Goal: Task Accomplishment & Management: Complete application form

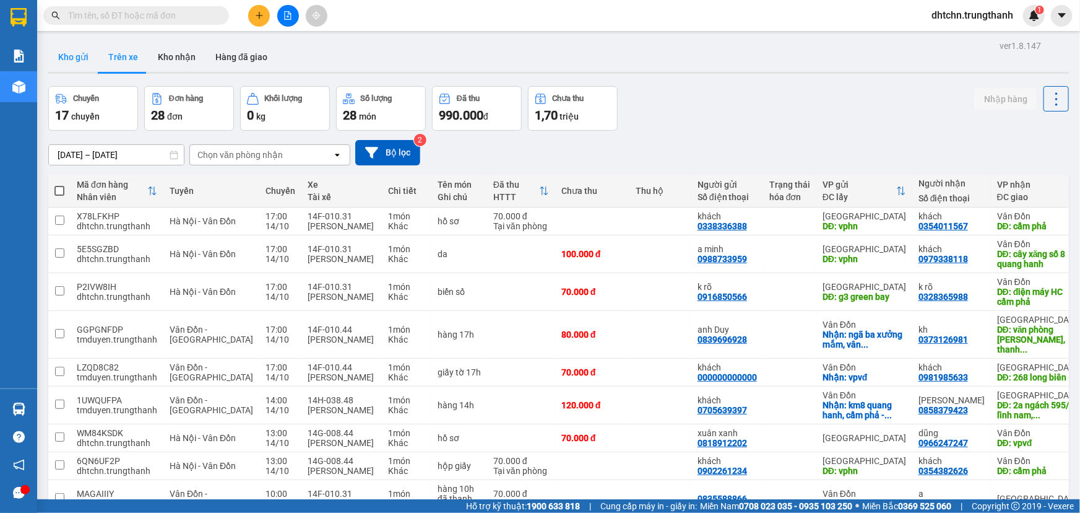
click at [84, 56] on button "Kho gửi" at bounding box center [73, 57] width 50 height 30
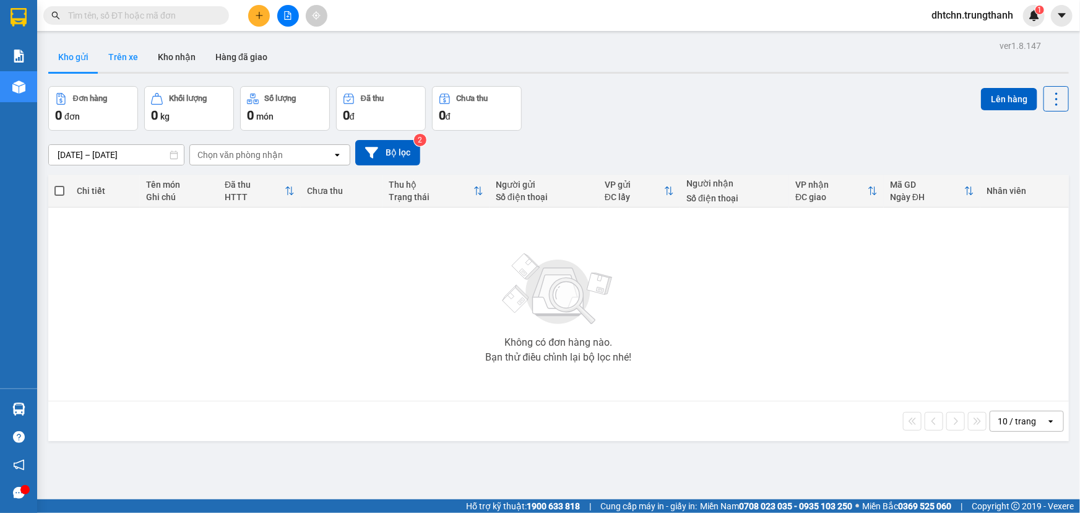
click at [122, 51] on button "Trên xe" at bounding box center [123, 57] width 50 height 30
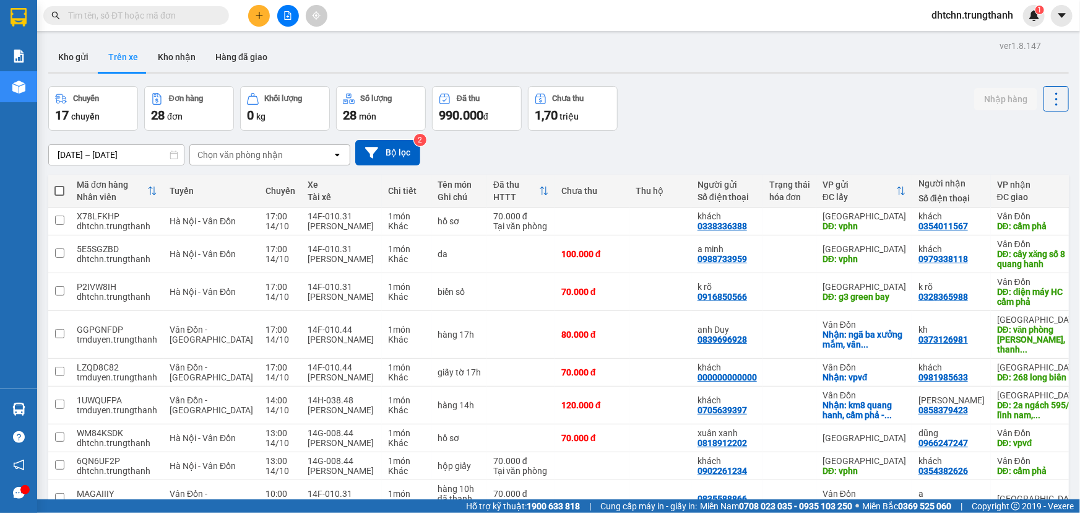
click at [105, 151] on input "[DATE] – [DATE]" at bounding box center [116, 155] width 135 height 20
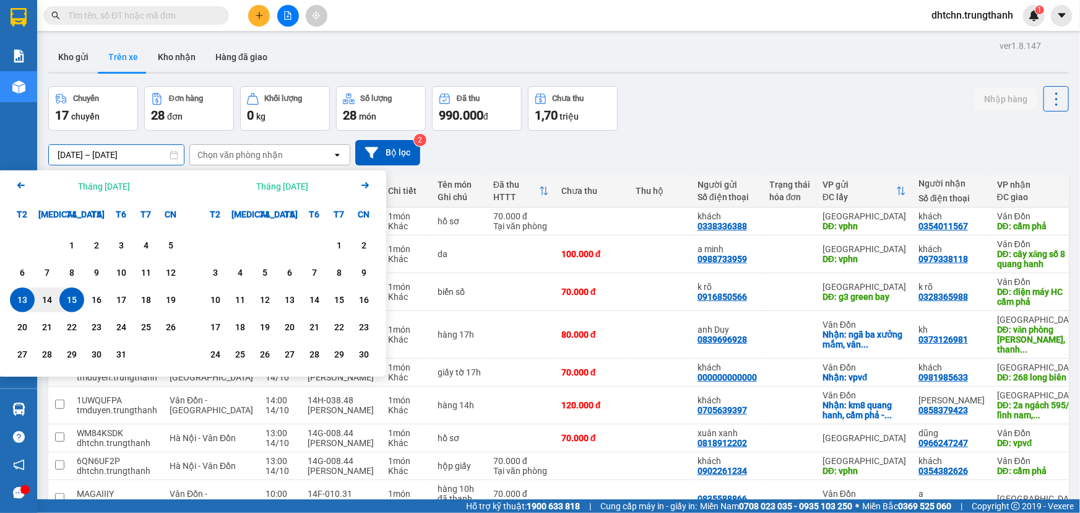
click at [76, 305] on div "15" at bounding box center [71, 299] width 17 height 15
type input "[DATE] – [DATE]"
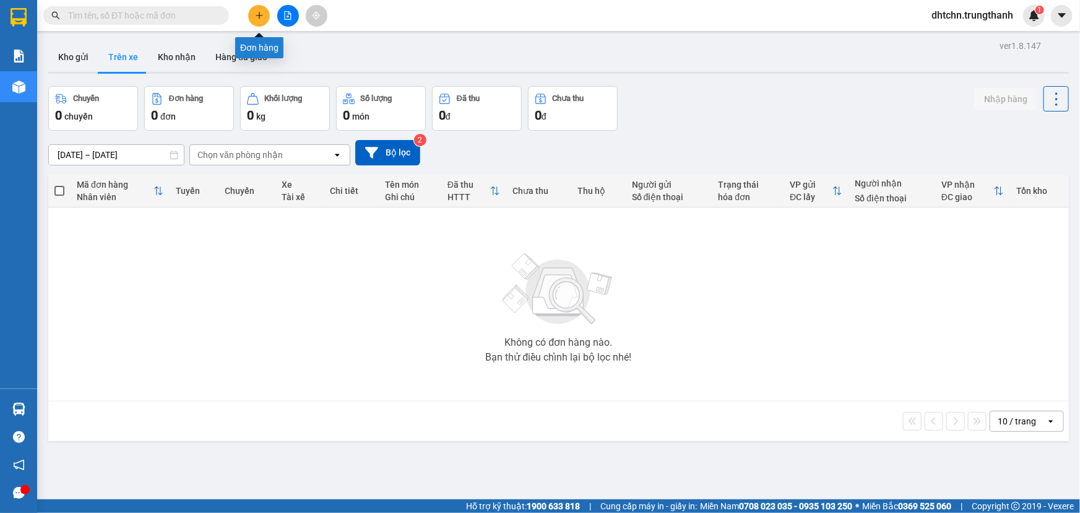
click at [259, 14] on icon "plus" at bounding box center [259, 15] width 1 height 7
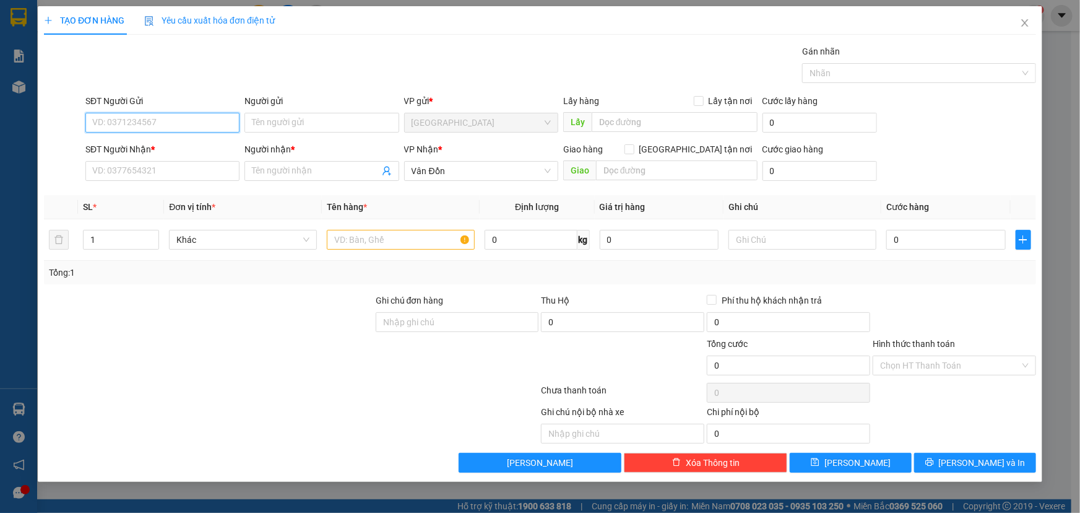
click at [118, 124] on input "SĐT Người Gửi" at bounding box center [162, 123] width 154 height 20
type input "0982413433"
drag, startPoint x: 311, startPoint y: 128, endPoint x: 302, endPoint y: 125, distance: 9.2
click at [309, 128] on input "Người gửi" at bounding box center [322, 123] width 154 height 20
type input "khách"
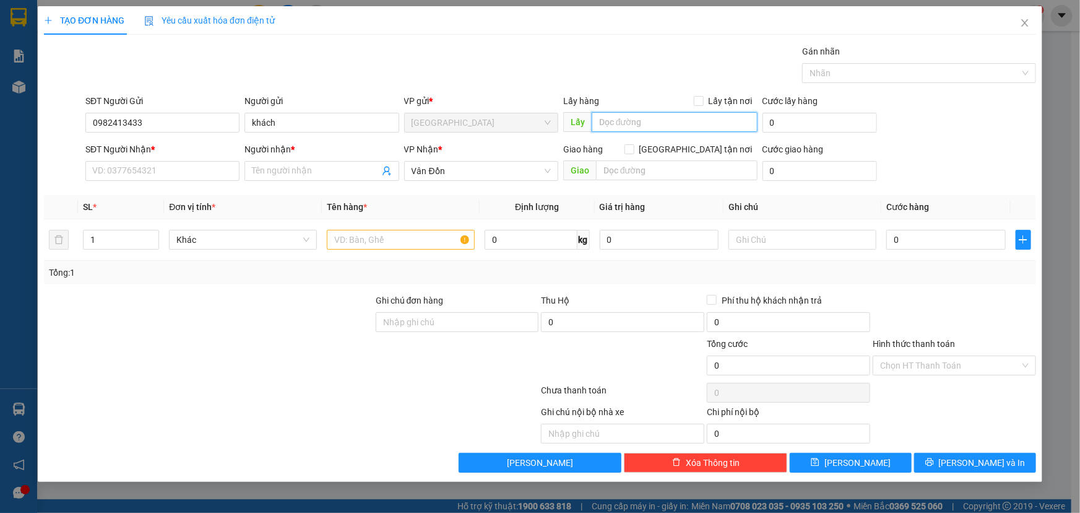
click at [662, 124] on input "text" at bounding box center [675, 122] width 166 height 20
type input "vphn"
click at [142, 173] on input "SĐT Người Nhận *" at bounding box center [162, 171] width 154 height 20
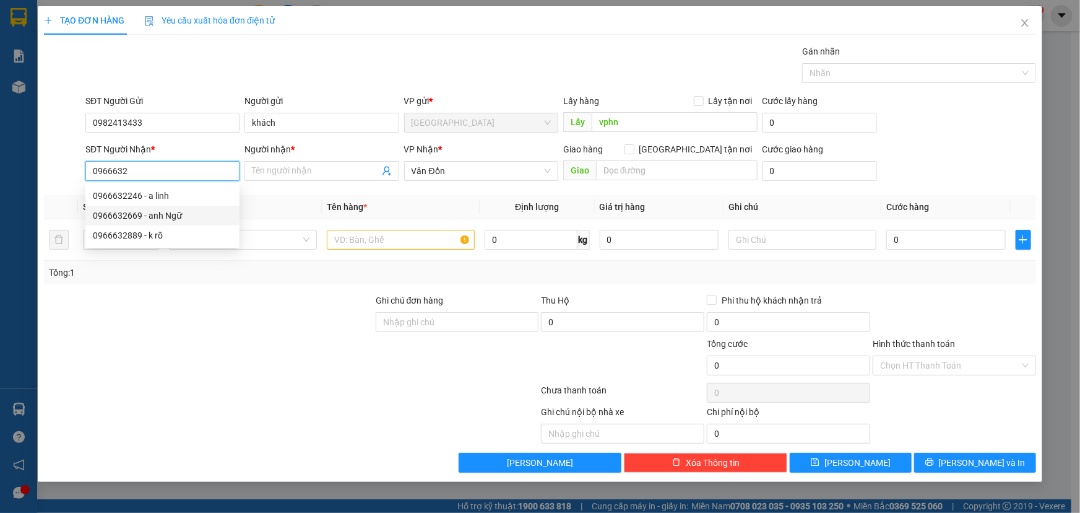
click at [131, 218] on div "0966632669 - anh Ngữ" at bounding box center [162, 216] width 139 height 14
type input "0966632669"
type input "anh Ngữ"
type input "vpvđ"
type input "0966632669"
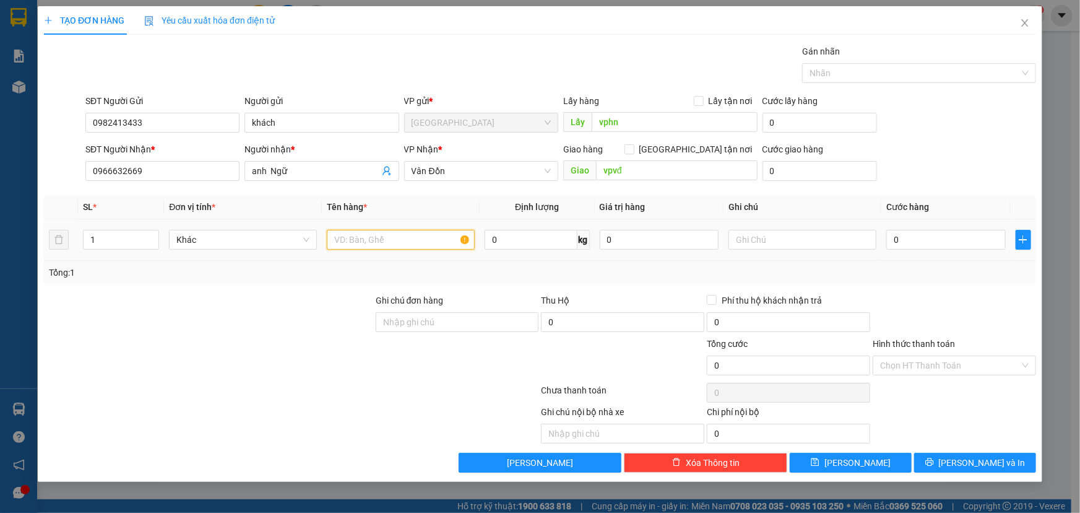
click at [380, 245] on input "text" at bounding box center [401, 240] width 148 height 20
type input "hồ sơ"
type input "7"
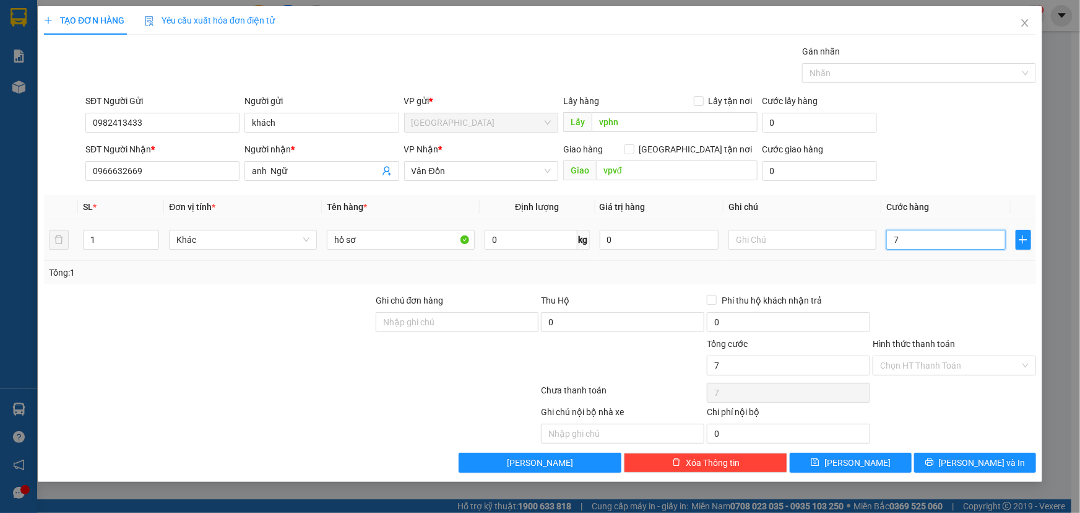
type input "70"
type input "700"
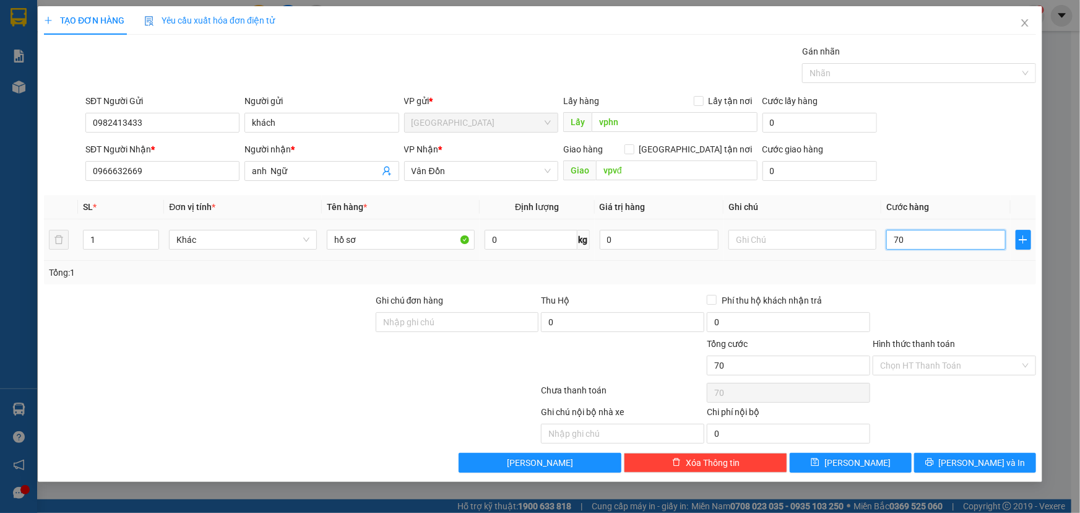
type input "700"
type input "7.000"
type input "70.000"
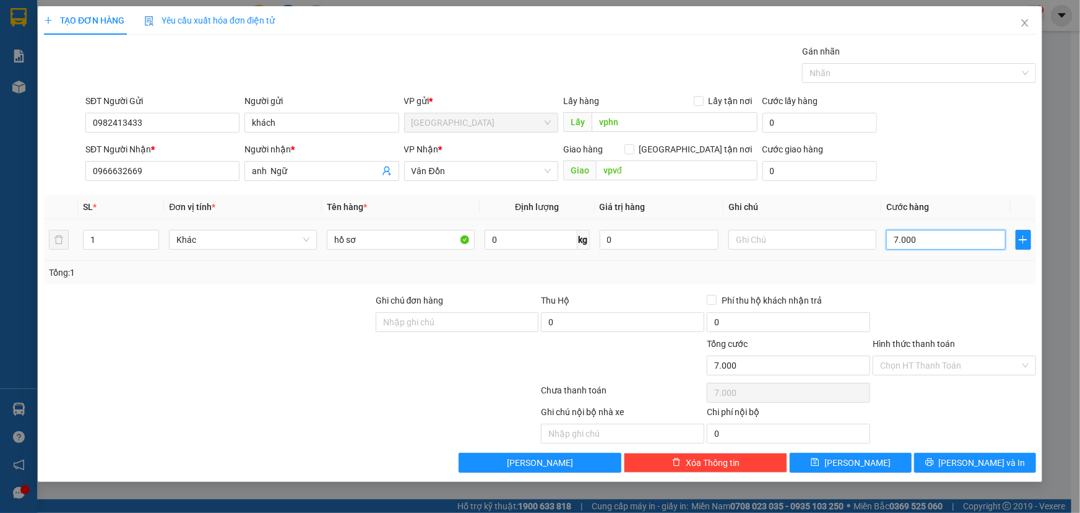
type input "70.000"
click at [940, 365] on input "Hình thức thanh toán" at bounding box center [950, 365] width 140 height 19
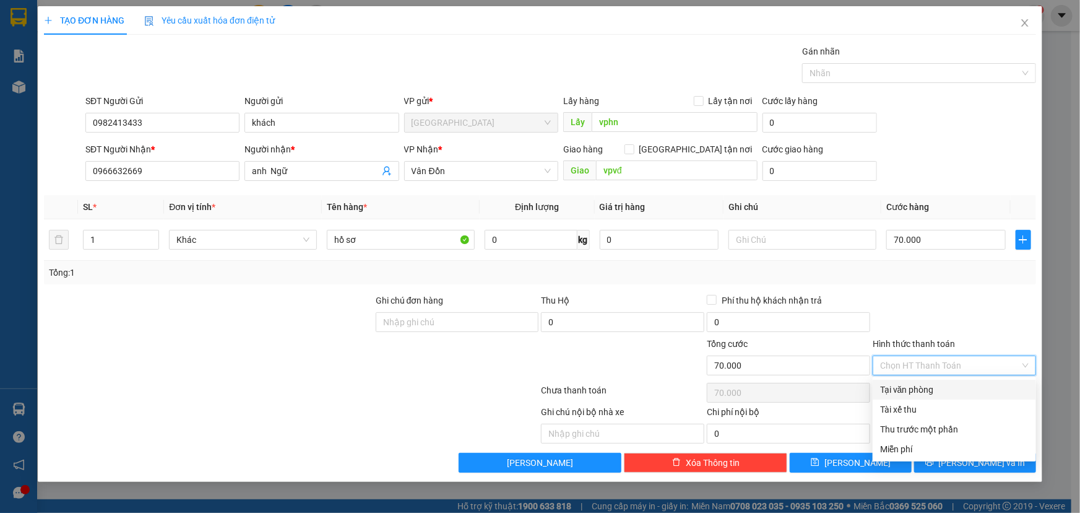
click at [916, 389] on div "Tại văn phòng" at bounding box center [954, 390] width 149 height 14
type input "0"
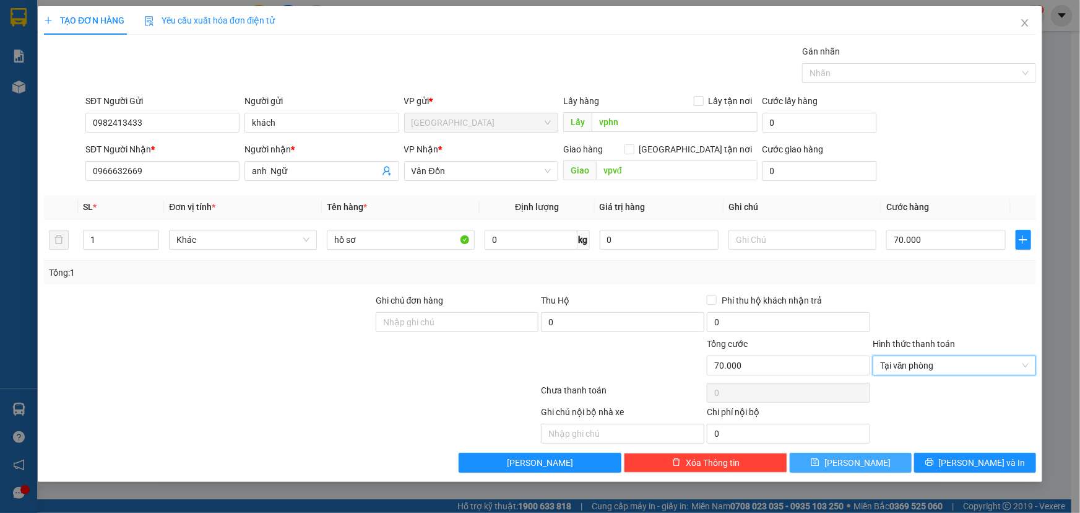
click at [863, 461] on span "[PERSON_NAME]" at bounding box center [858, 463] width 66 height 14
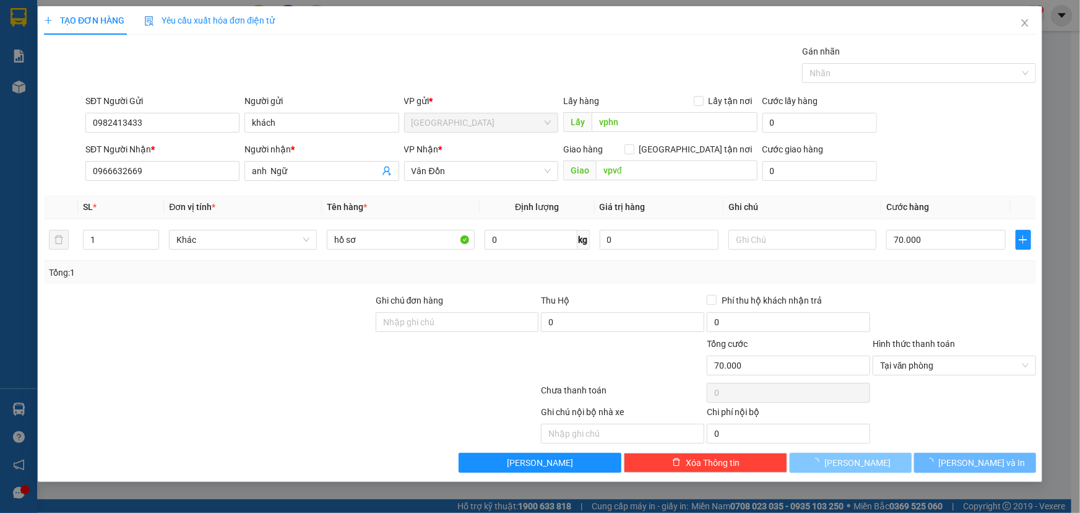
type input "0"
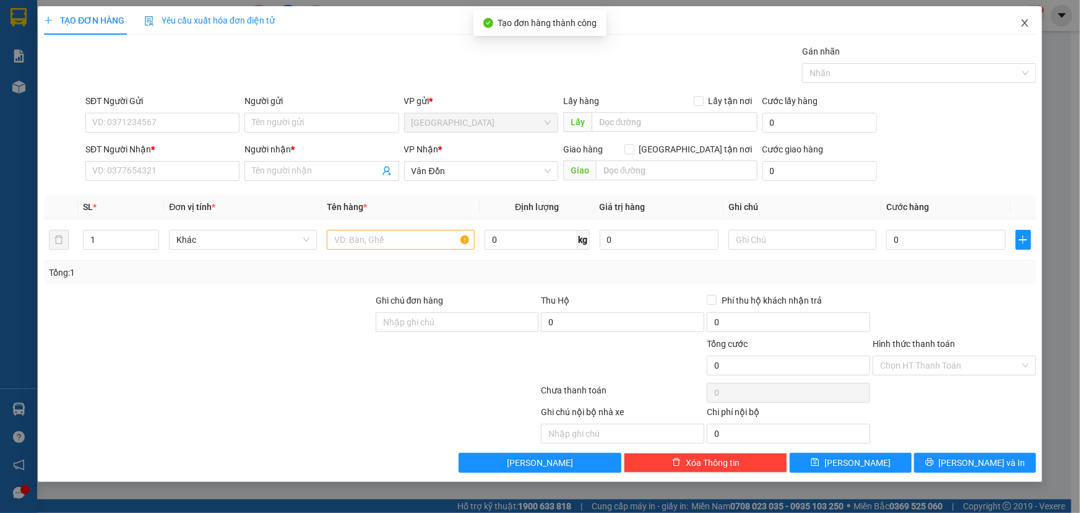
click at [1022, 20] on icon "close" at bounding box center [1025, 23] width 10 height 10
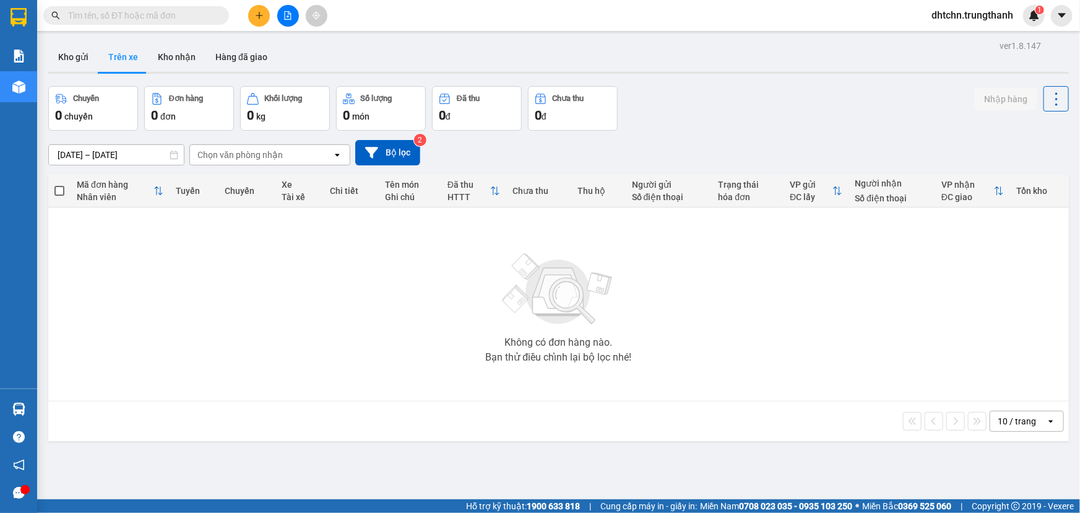
click at [256, 14] on icon "plus" at bounding box center [259, 15] width 9 height 9
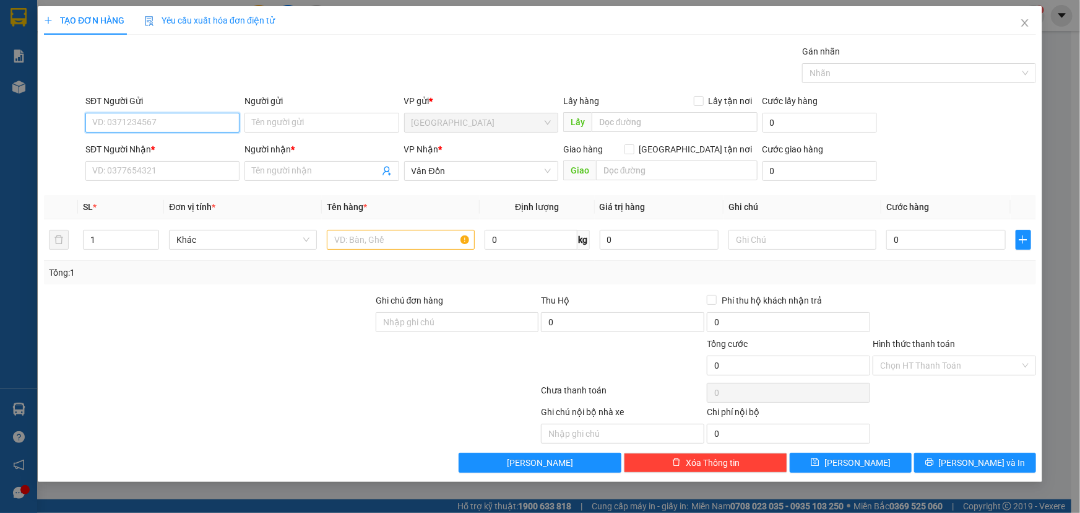
click at [162, 121] on input "SĐT Người Gửi" at bounding box center [162, 123] width 154 height 20
paste input "0339684986"
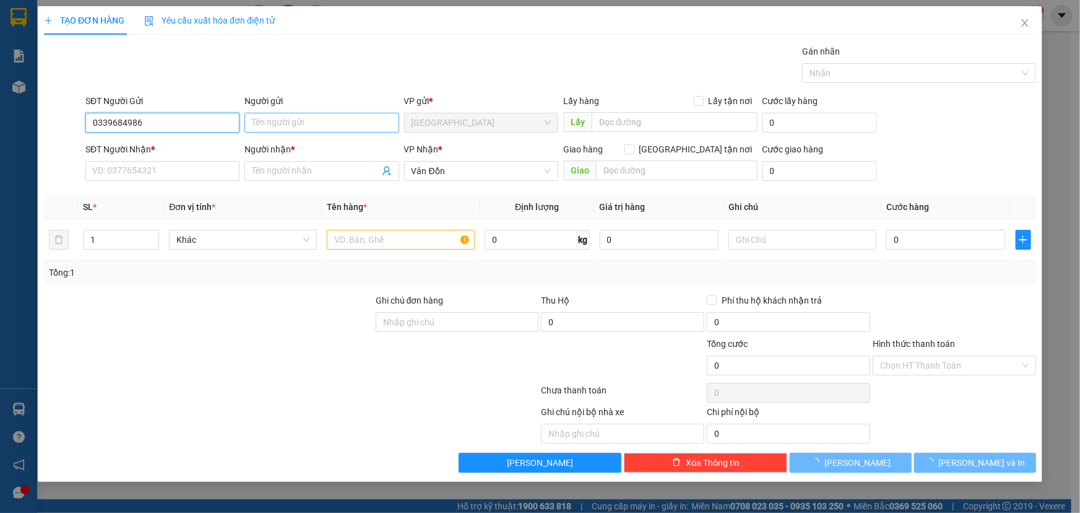
type input "0339684986"
click at [319, 123] on input "Người gửi" at bounding box center [322, 123] width 154 height 20
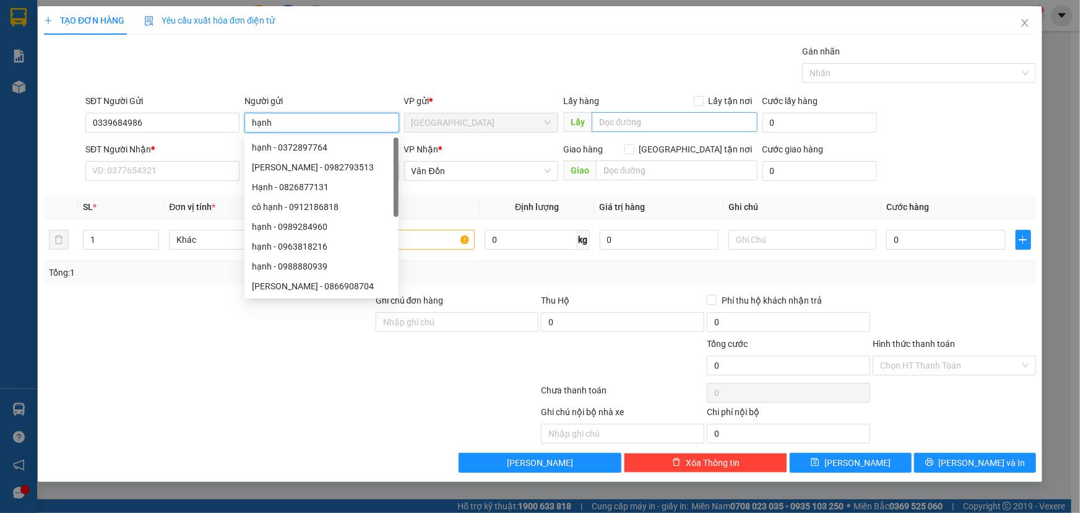
type input "hạnh"
click at [654, 124] on input "text" at bounding box center [675, 122] width 166 height 20
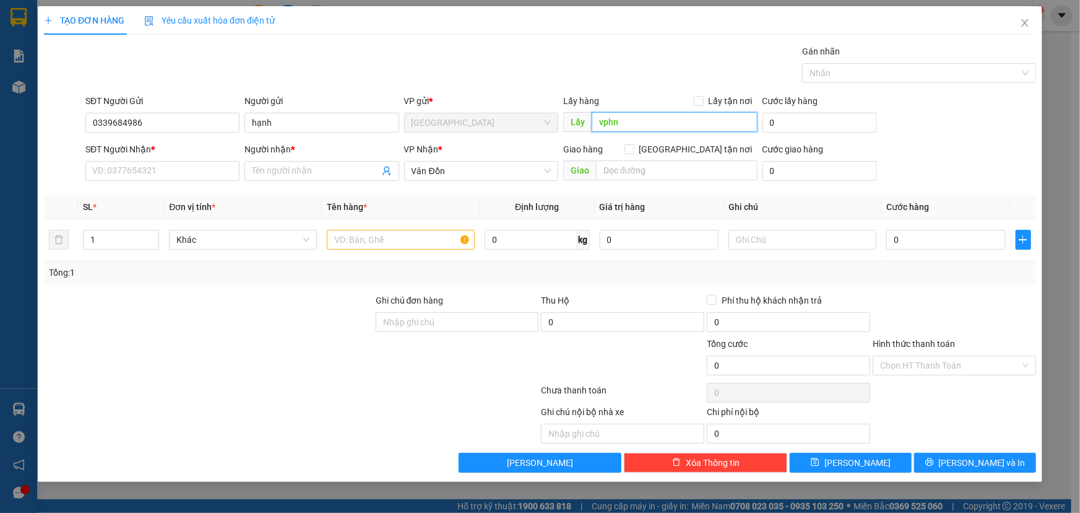
type input "vphn"
click at [136, 175] on input "SĐT Người Nhận *" at bounding box center [162, 171] width 154 height 20
type input "0988482189"
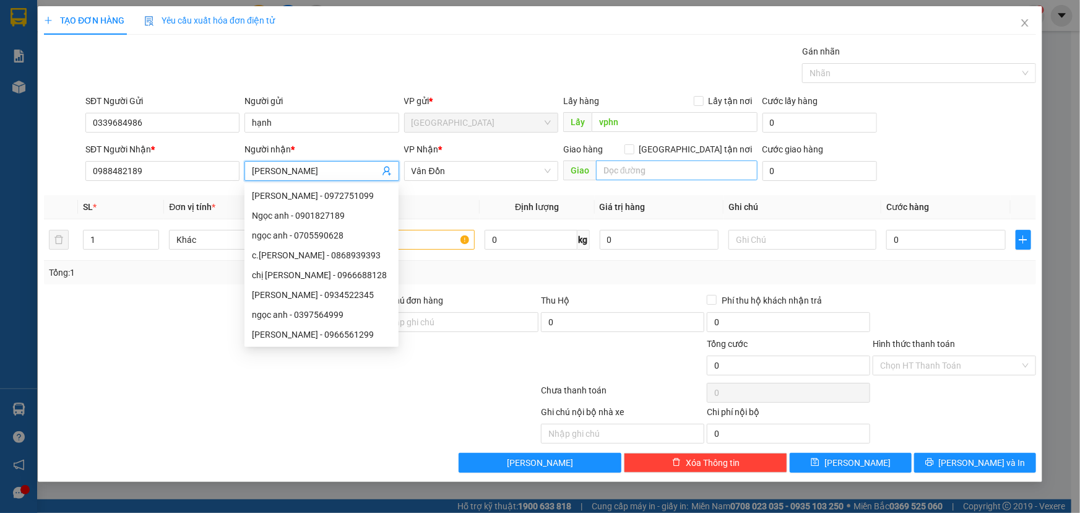
type input "[PERSON_NAME]"
click at [674, 171] on input "text" at bounding box center [677, 170] width 162 height 20
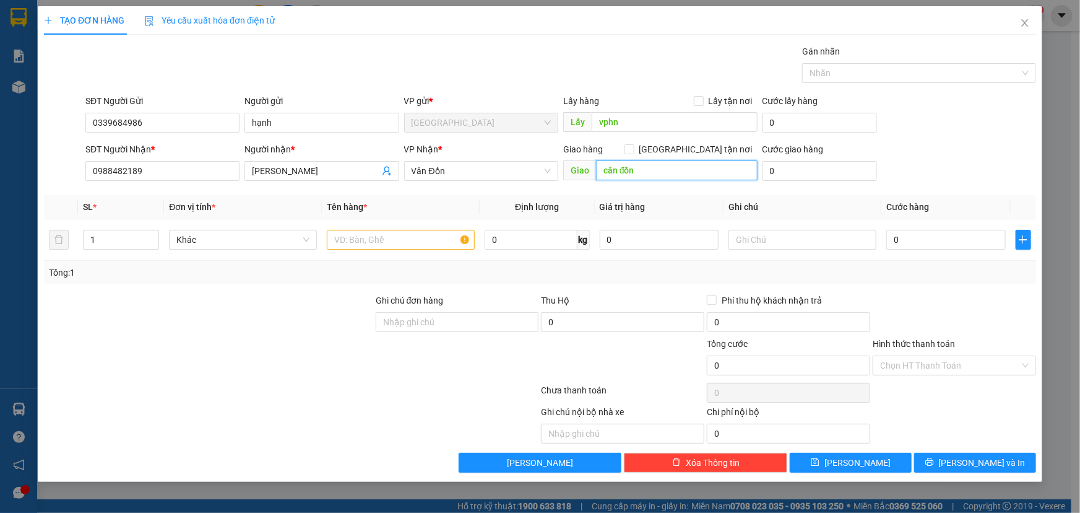
click at [604, 170] on input "cân đồn" at bounding box center [677, 170] width 162 height 20
type input "vân đồn"
click at [347, 241] on input "text" at bounding box center [401, 240] width 148 height 20
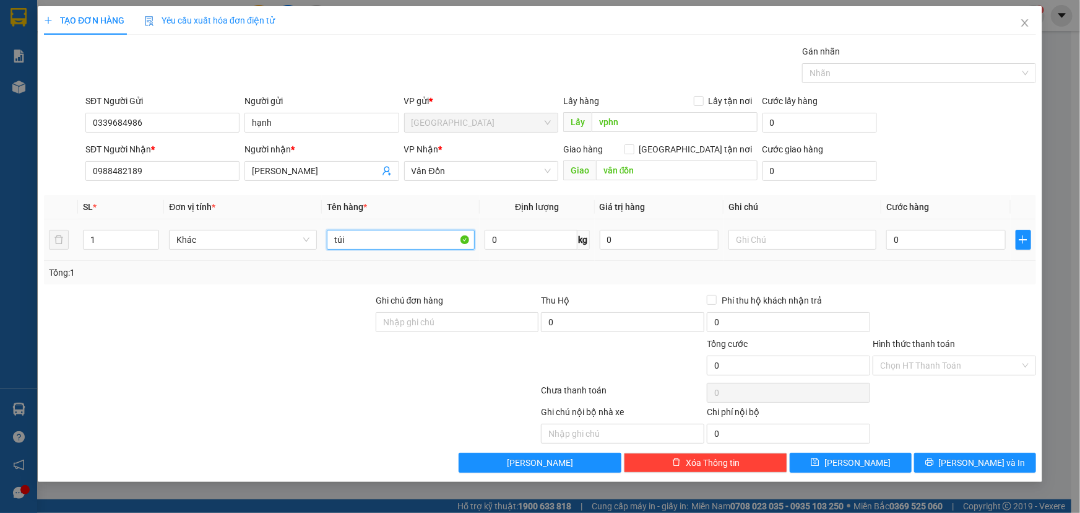
type input "túi"
click at [606, 260] on td "0" at bounding box center [659, 239] width 129 height 41
click at [921, 240] on input "0" at bounding box center [946, 240] width 119 height 20
type input "7"
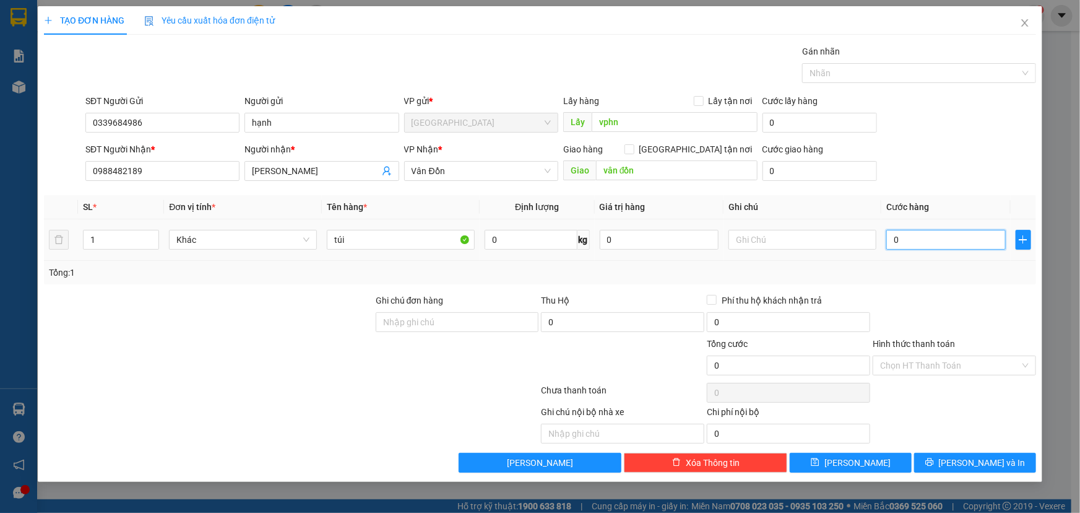
type input "7"
type input "70"
type input "700"
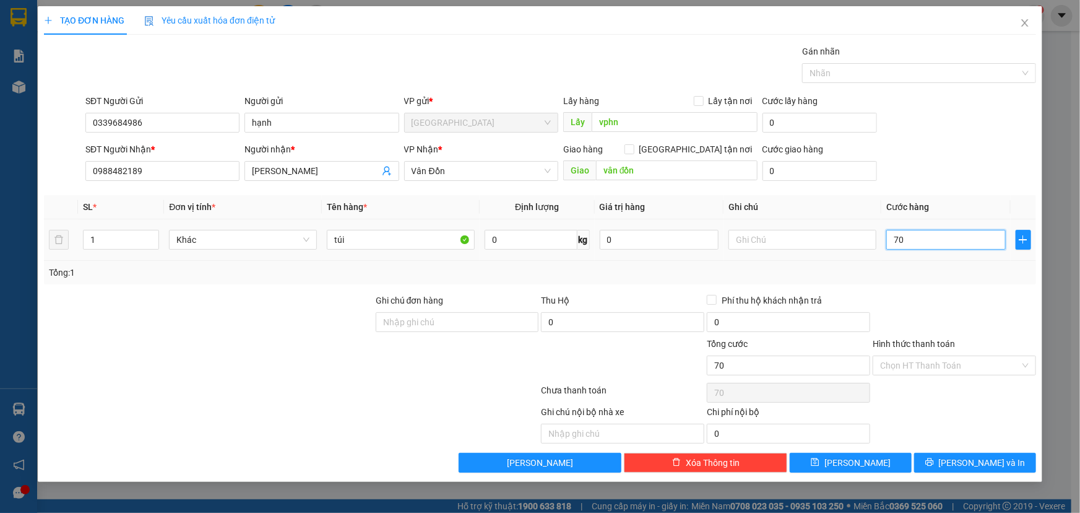
type input "700"
type input "7.000"
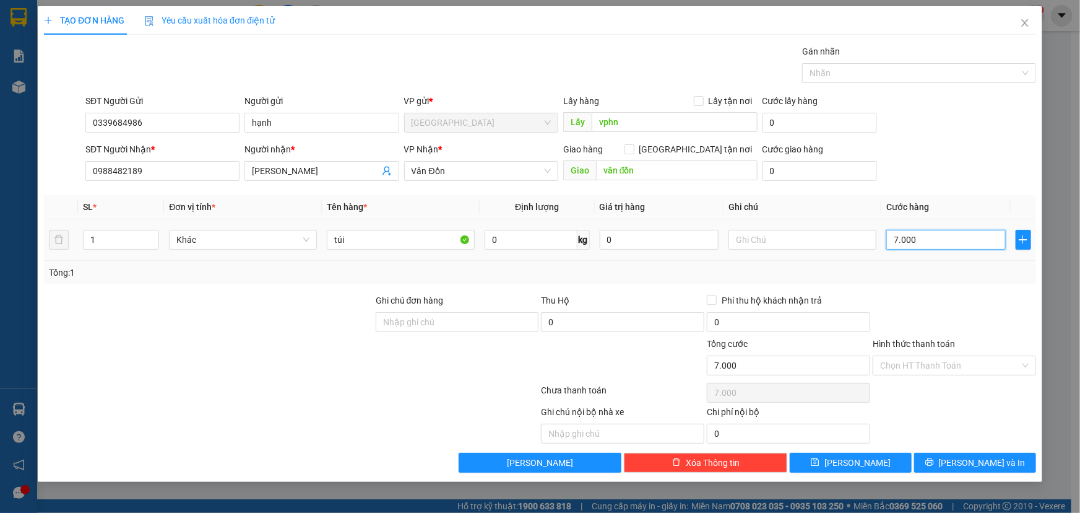
type input "70.000"
click at [860, 466] on span "[PERSON_NAME]" at bounding box center [858, 463] width 66 height 14
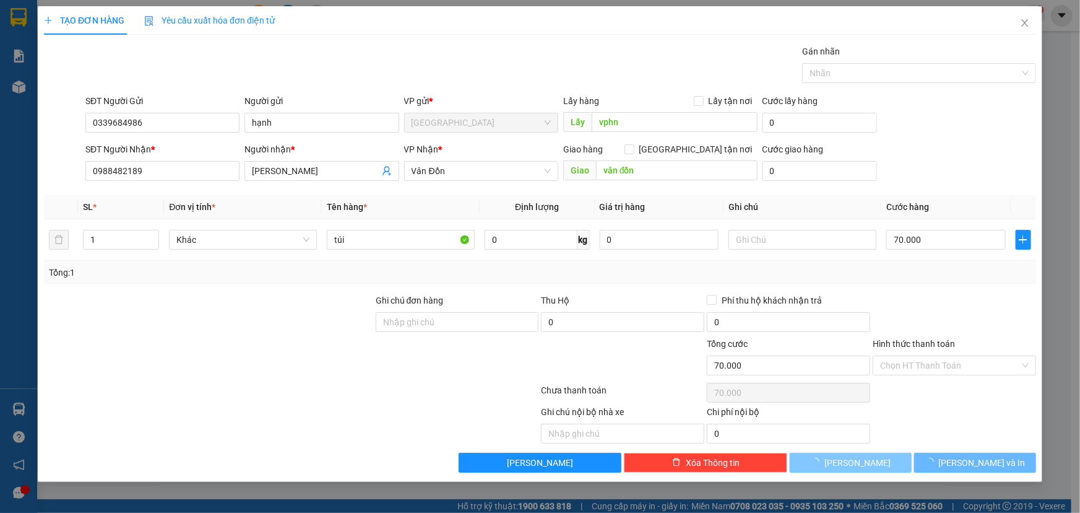
type input "0"
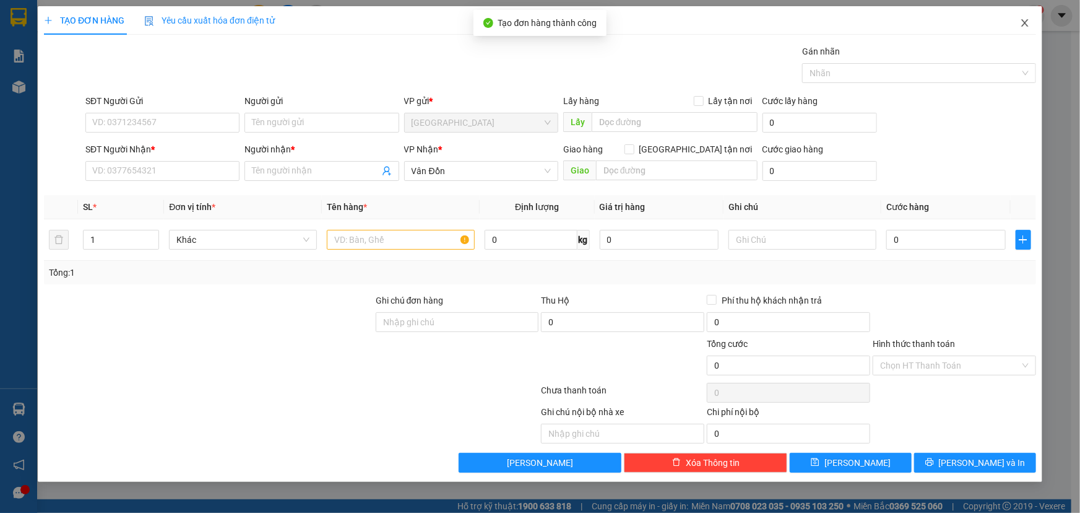
click at [1023, 25] on icon "close" at bounding box center [1025, 23] width 10 height 10
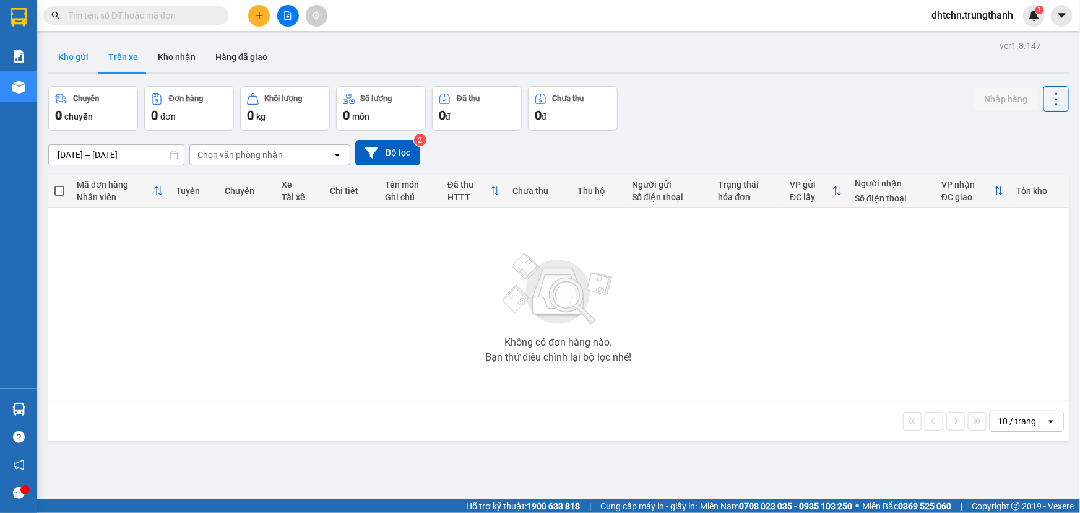
click at [92, 56] on button "Kho gửi" at bounding box center [73, 57] width 50 height 30
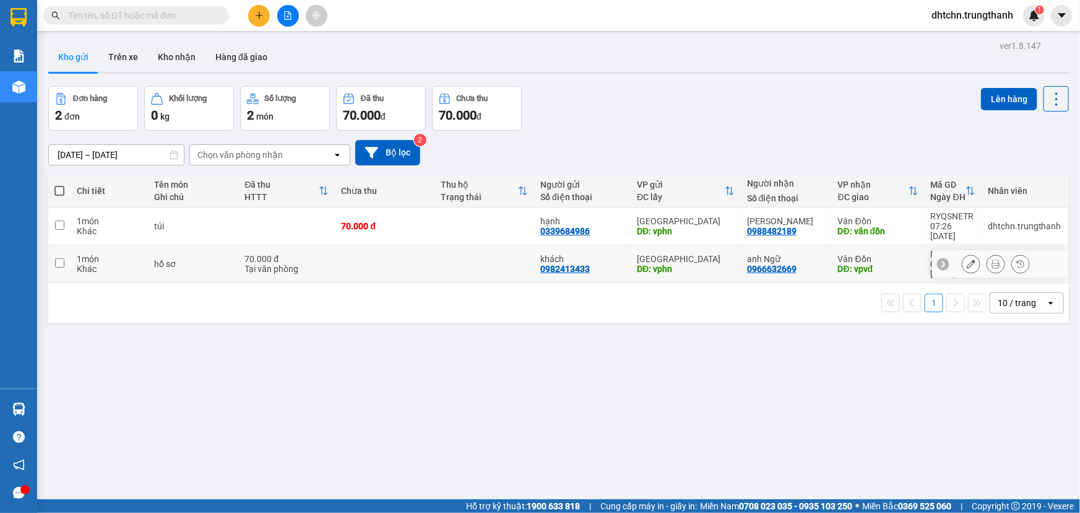
click at [967, 259] on icon at bounding box center [971, 263] width 9 height 9
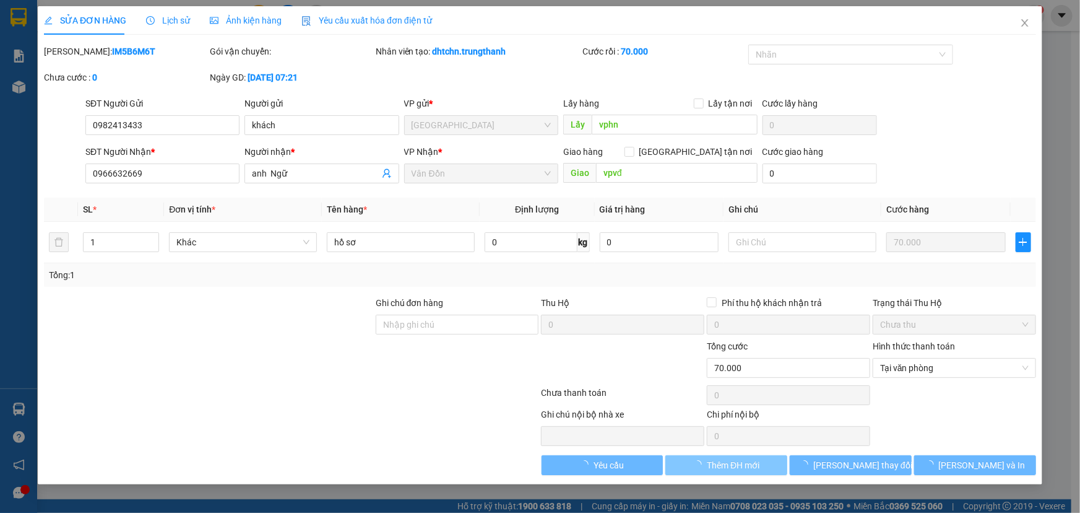
type input "0982413433"
type input "khách"
type input "vphn"
type input "0966632669"
type input "anh Ngữ"
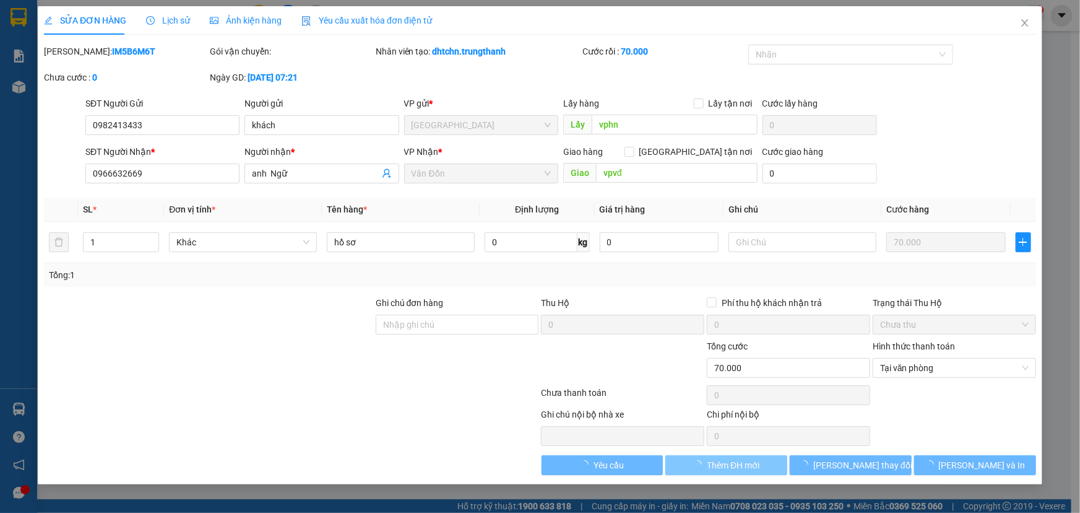
type input "vpvđ"
type input "0"
type input "70.000"
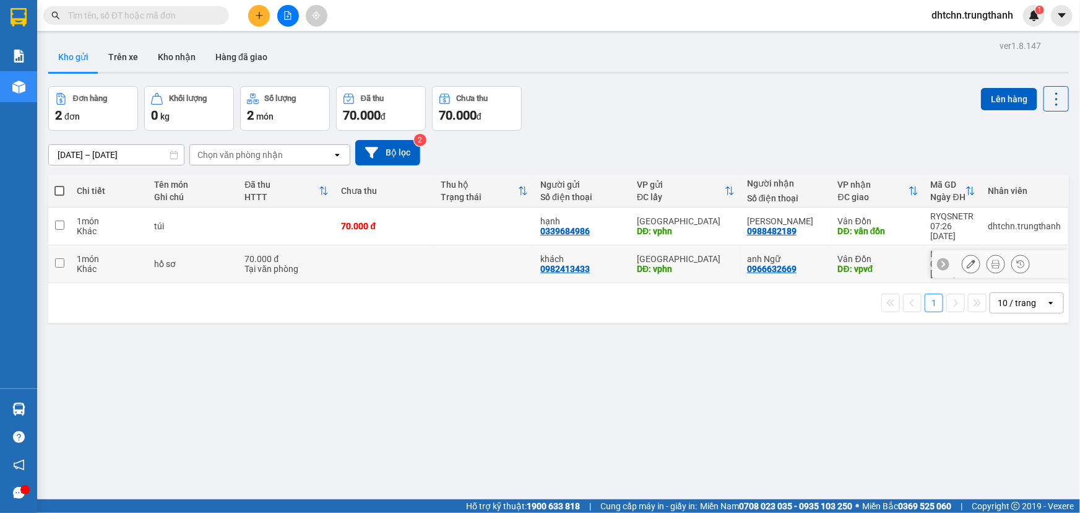
click at [1079, 17] on div "dhtchn.trungthanh 1" at bounding box center [1001, 16] width 159 height 22
